Goal: Task Accomplishment & Management: Manage account settings

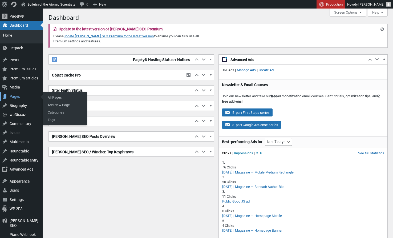
click at [17, 92] on div "Pages" at bounding box center [21, 96] width 43 height 9
click at [20, 93] on div "Pages" at bounding box center [21, 96] width 43 height 9
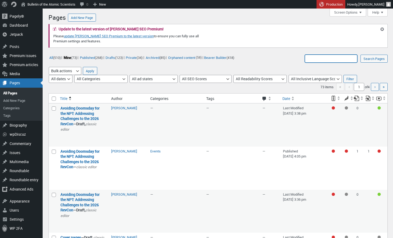
click at [320, 59] on input "Search Pages:" at bounding box center [331, 59] width 53 height 8
type input "Ways To Give"
click at [374, 58] on input "Search Pages" at bounding box center [374, 59] width 27 height 8
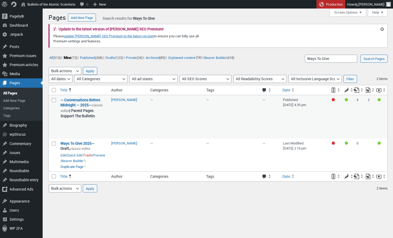
click at [83, 164] on link "Duplicate Page" at bounding box center [72, 166] width 23 height 5
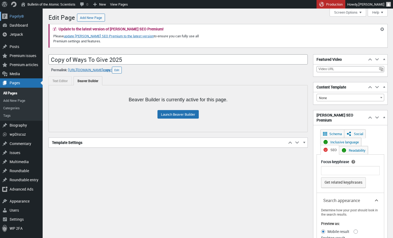
scroll to position [4, 0]
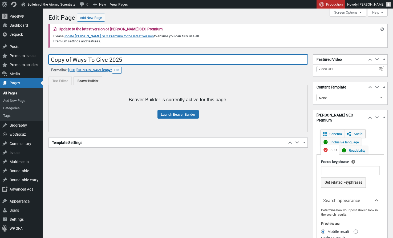
click at [141, 60] on input "Copy of Ways To Give 2025" at bounding box center [179, 59] width 260 height 10
click at [132, 60] on input "Copy of Ways To Give 2025" at bounding box center [179, 59] width 260 height 10
type input "What Your Gift Supports"
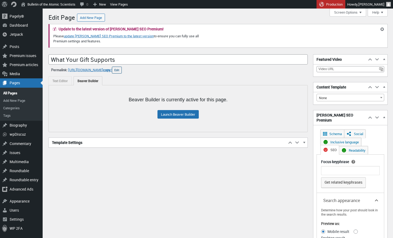
click at [119, 71] on button "Edit" at bounding box center [117, 70] width 10 height 7
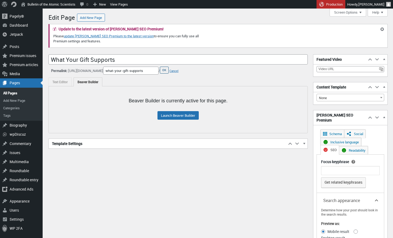
type input "what-your-gift-supports"
click at [165, 70] on button "OK" at bounding box center [164, 70] width 9 height 7
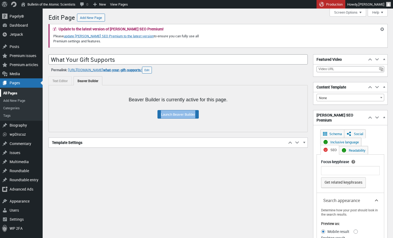
click at [10, 91] on link "All Pages" at bounding box center [21, 92] width 43 height 7
